Goal: Task Accomplishment & Management: Manage account settings

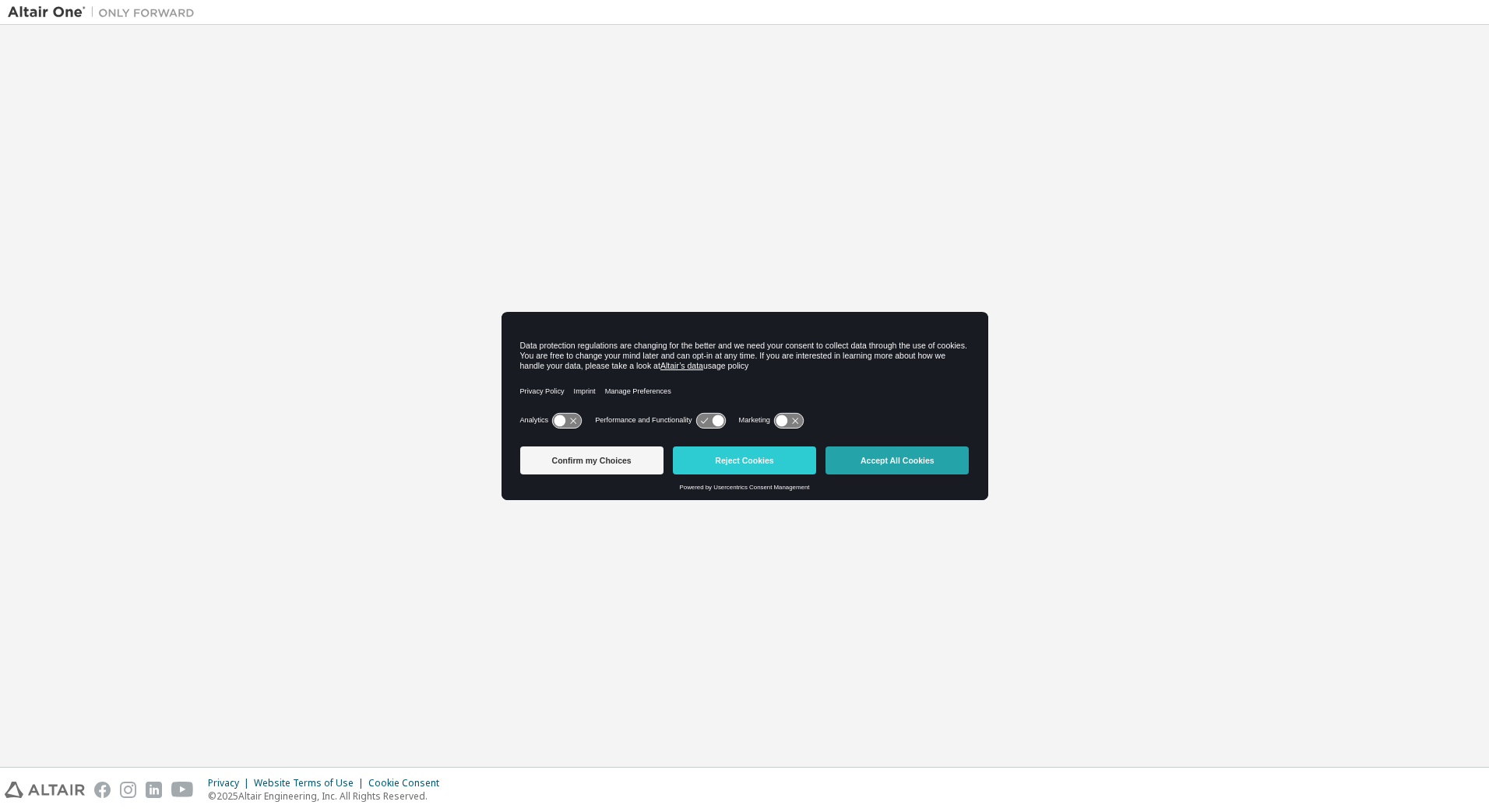
click at [899, 469] on button "Accept All Cookies" at bounding box center [897, 460] width 144 height 28
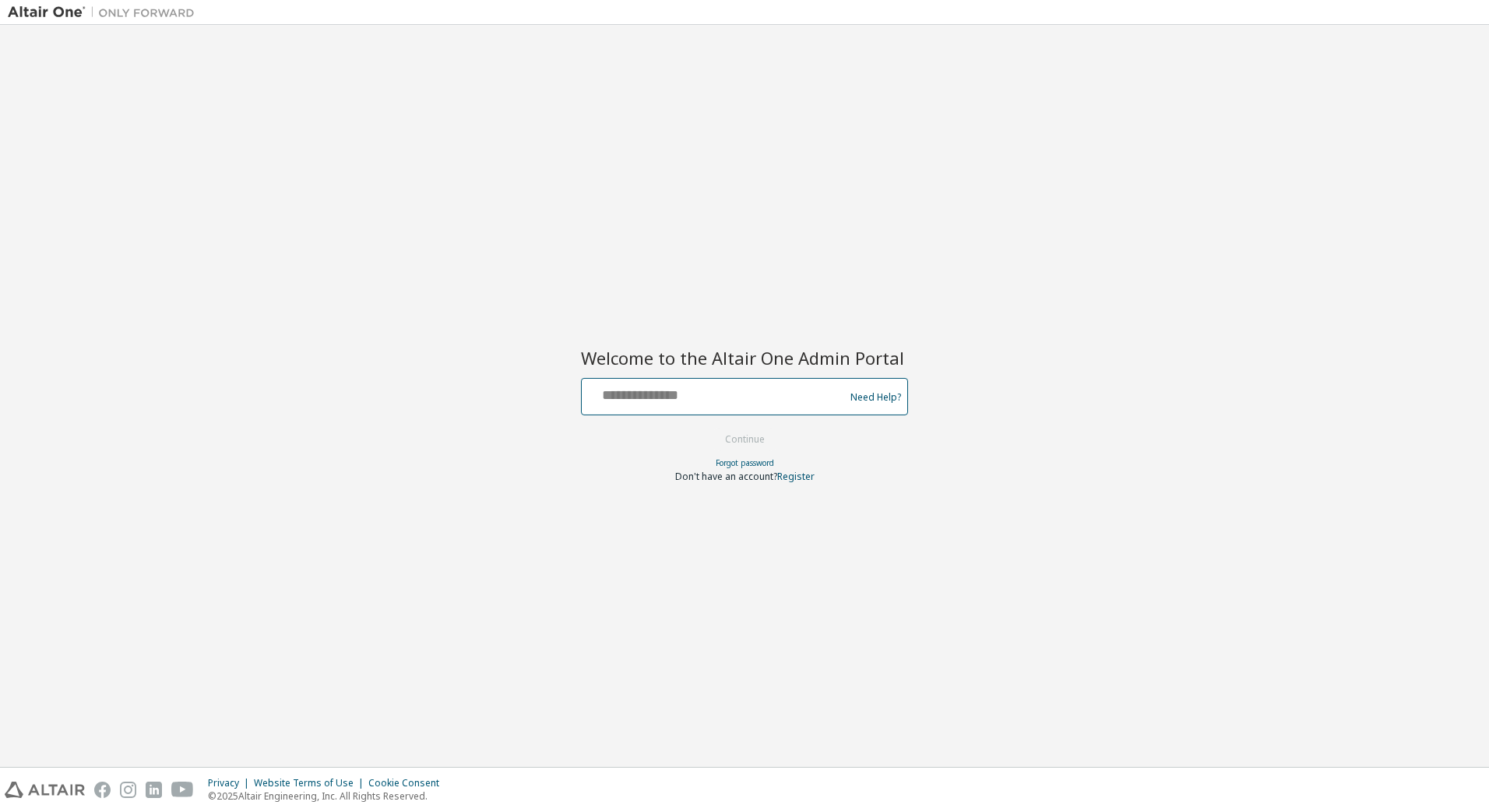
click at [714, 396] on input "text" at bounding box center [715, 393] width 254 height 22
type input "**********"
click at [757, 438] on button "Continue" at bounding box center [744, 439] width 73 height 23
